Goal: Transaction & Acquisition: Obtain resource

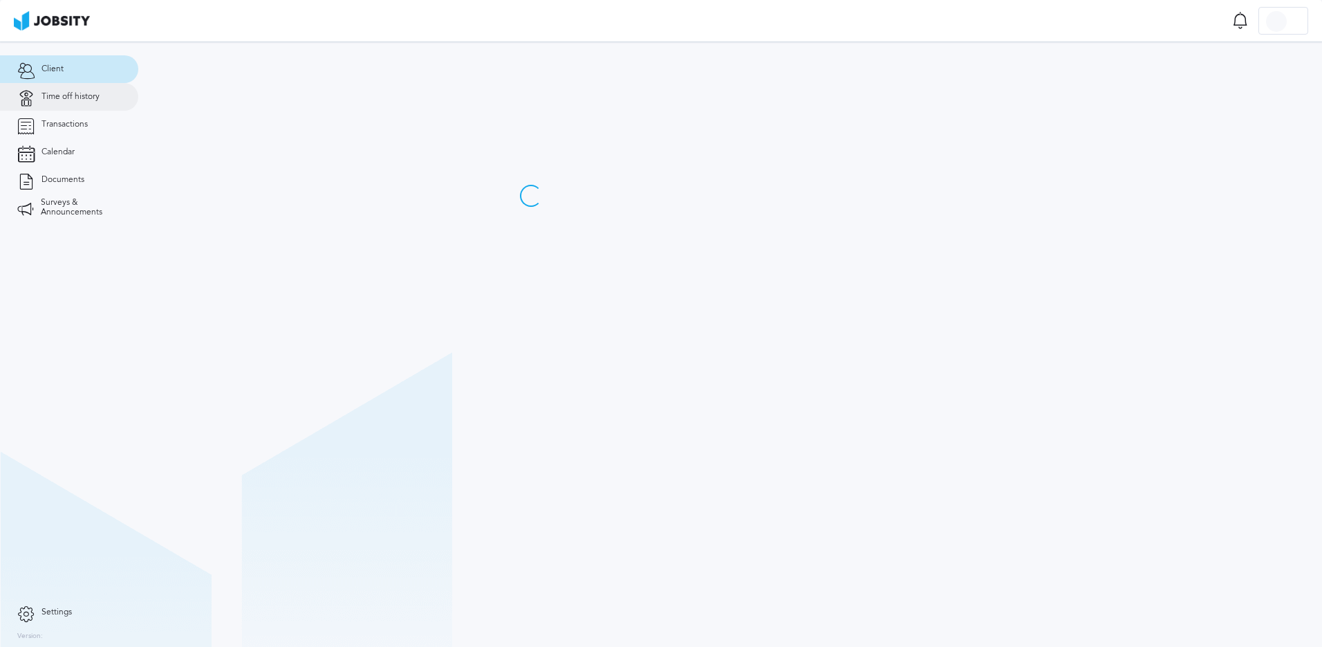
click at [73, 101] on span "Time off history" at bounding box center [70, 97] width 58 height 10
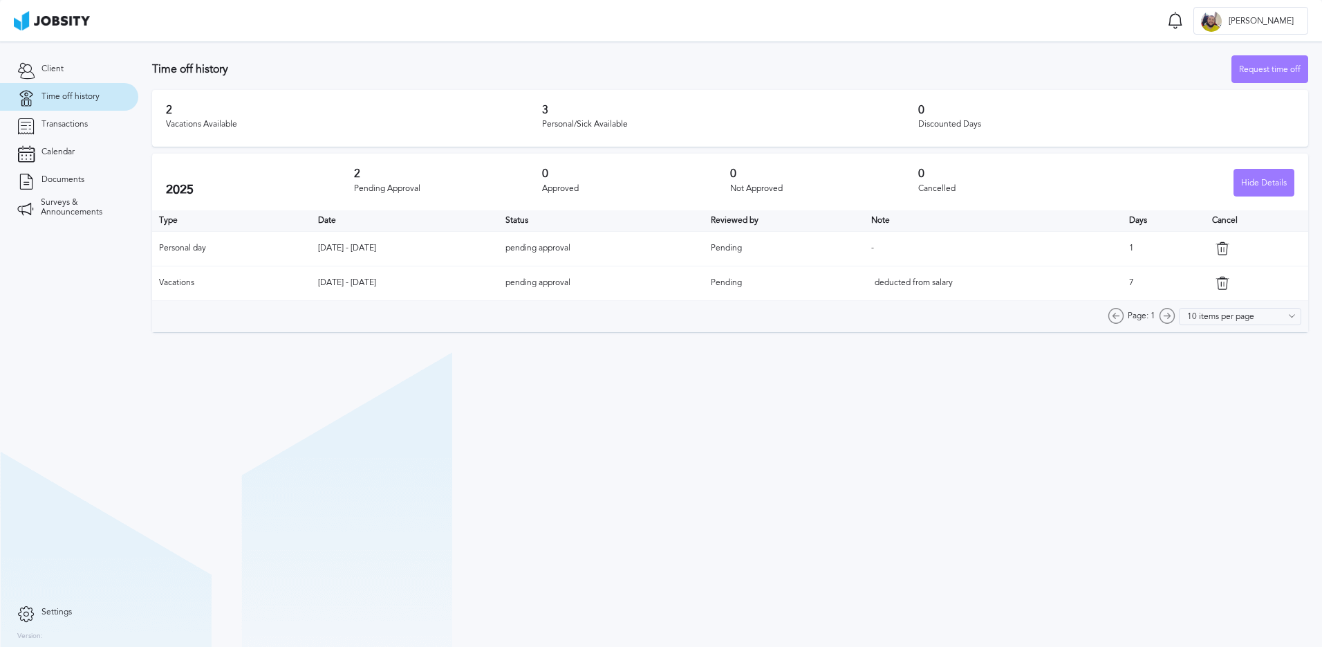
click at [842, 461] on section "Time off history Request time off 2 Vacations Available 3 Personal/Sick Availab…" at bounding box center [730, 343] width 1184 height 605
click at [64, 181] on span "Documents" at bounding box center [62, 180] width 43 height 10
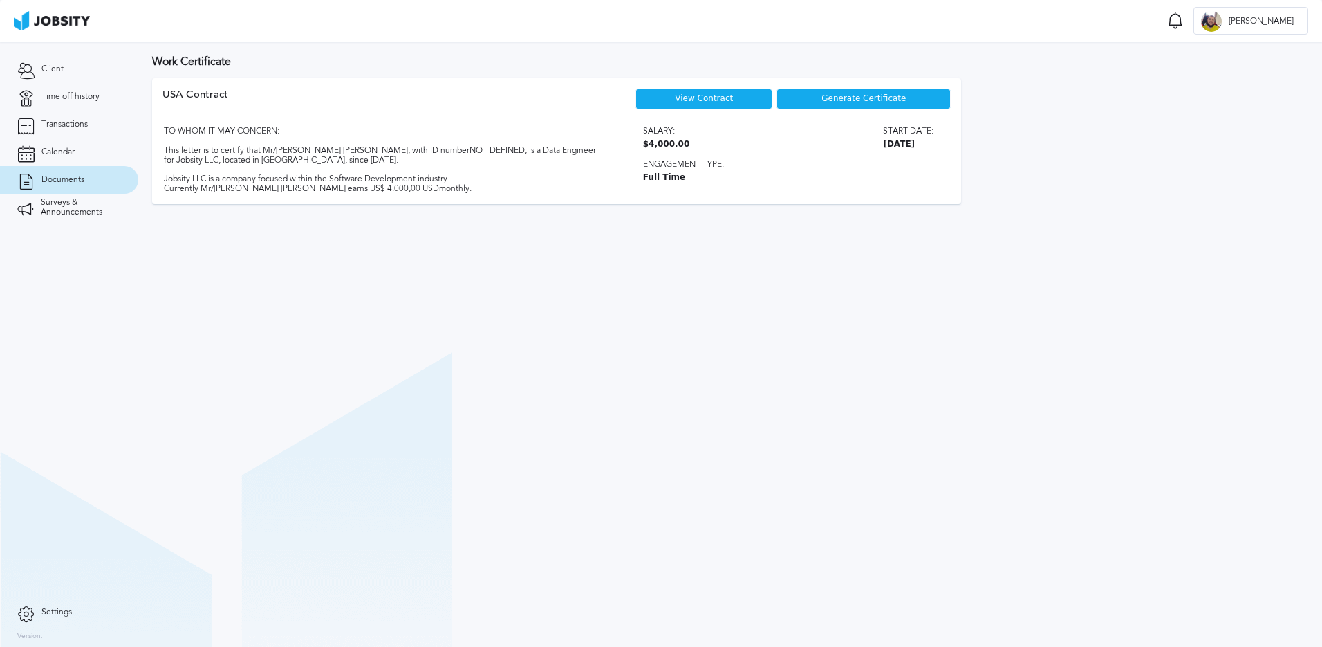
click at [708, 99] on link "View Contract" at bounding box center [704, 98] width 58 height 10
click at [826, 100] on span "Generate Certificate" at bounding box center [864, 99] width 84 height 10
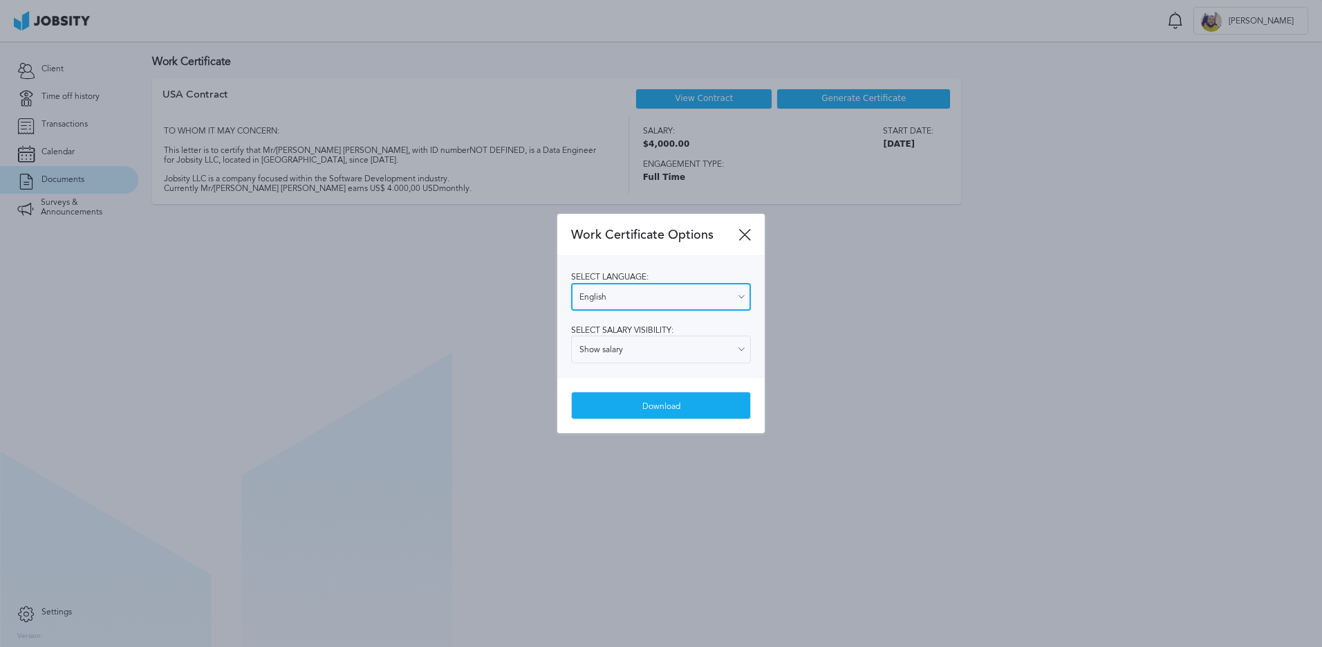
click at [645, 293] on input "English" at bounding box center [661, 297] width 180 height 28
click at [648, 272] on span "Select language:" at bounding box center [609, 277] width 77 height 10
click at [629, 350] on input "Show salary" at bounding box center [661, 349] width 180 height 28
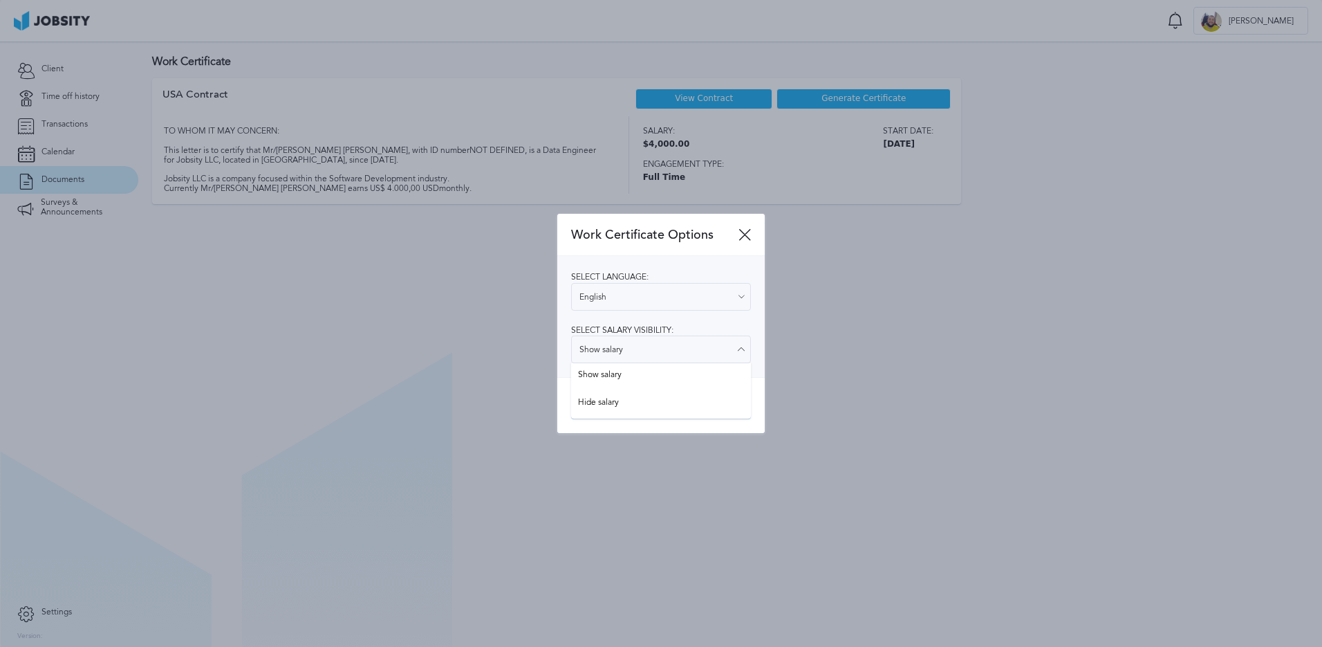
click at [636, 333] on span "Select salary visibility:" at bounding box center [622, 330] width 102 height 10
click at [660, 408] on div "Download" at bounding box center [661, 406] width 178 height 28
